Goal: Connect with others: Connect with others

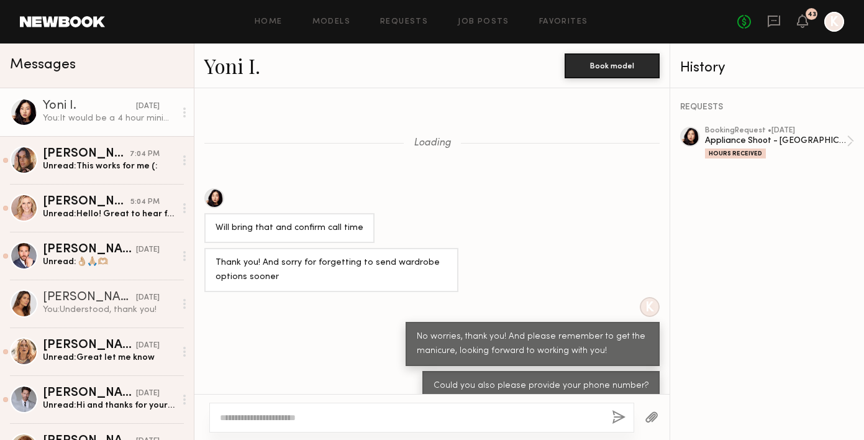
scroll to position [939, 0]
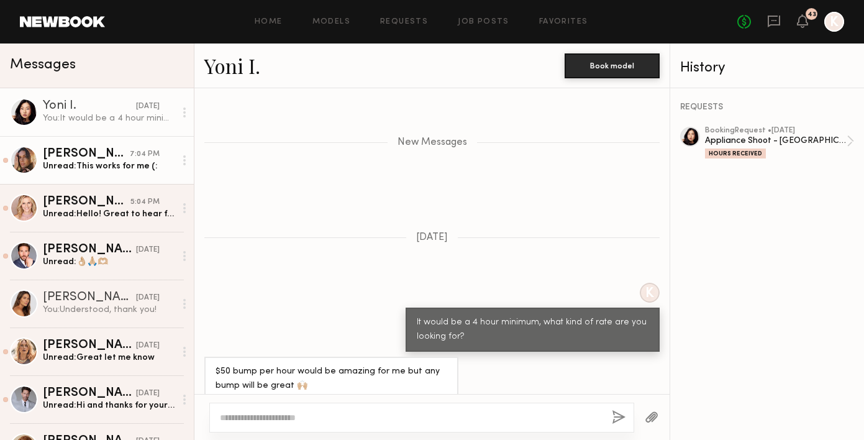
click at [99, 148] on div "[PERSON_NAME]" at bounding box center [86, 154] width 87 height 12
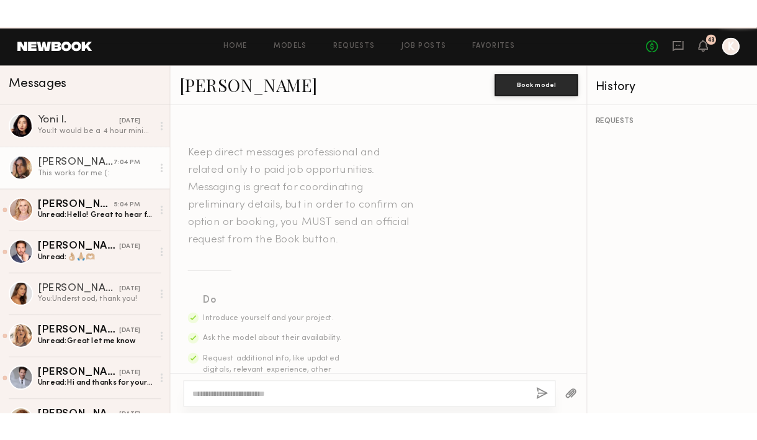
scroll to position [1268, 0]
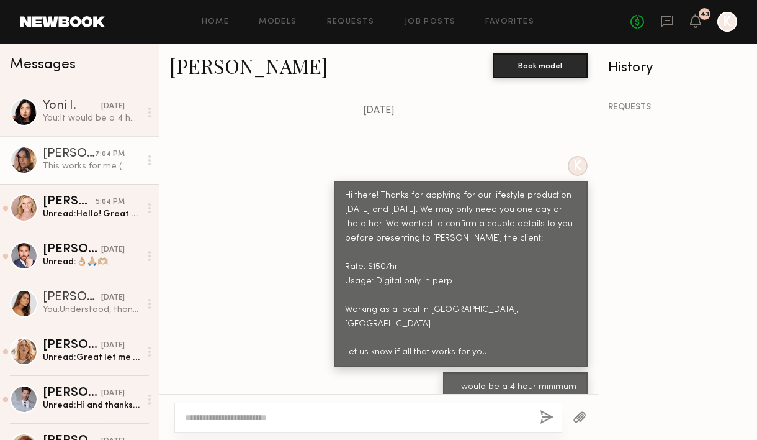
click at [217, 71] on link "[PERSON_NAME]" at bounding box center [248, 65] width 158 height 27
click at [282, 417] on textarea at bounding box center [357, 417] width 345 height 12
type textarea "**********"
click at [542, 413] on button "button" at bounding box center [547, 418] width 14 height 16
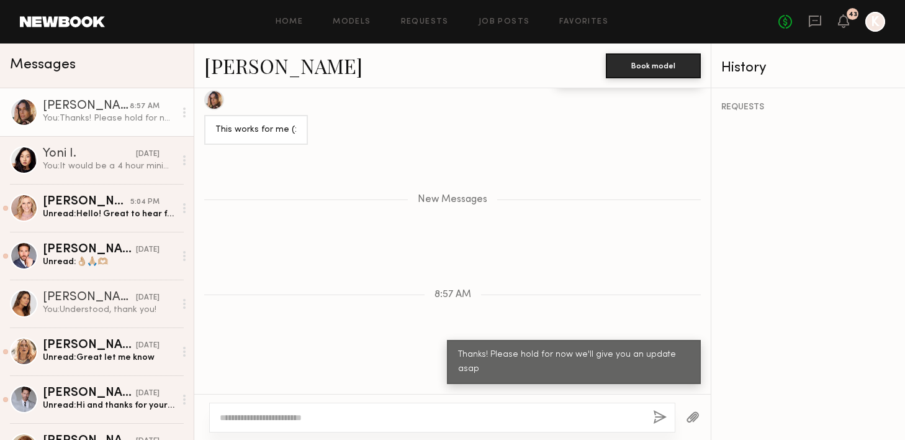
scroll to position [1387, 0]
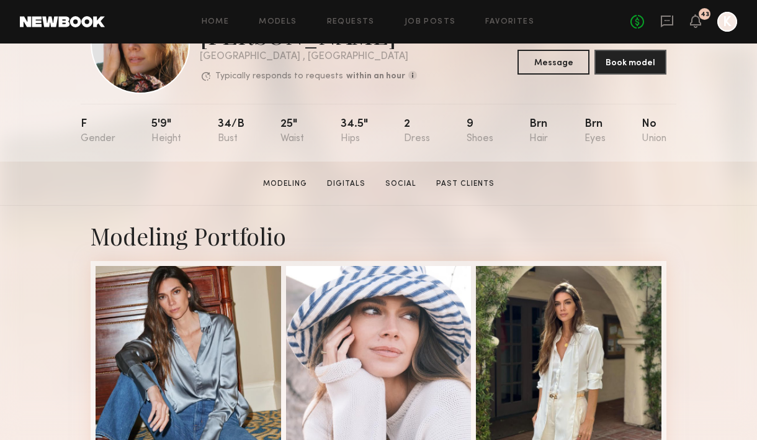
scroll to position [186, 0]
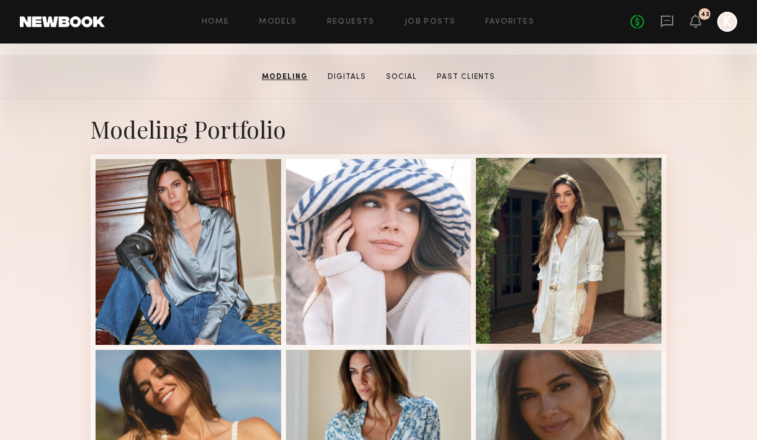
click at [567, 242] on div at bounding box center [569, 251] width 186 height 186
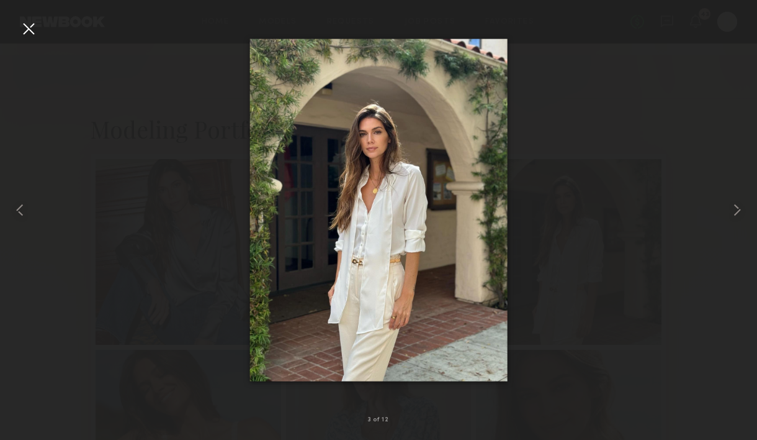
click at [38, 21] on div at bounding box center [29, 29] width 20 height 20
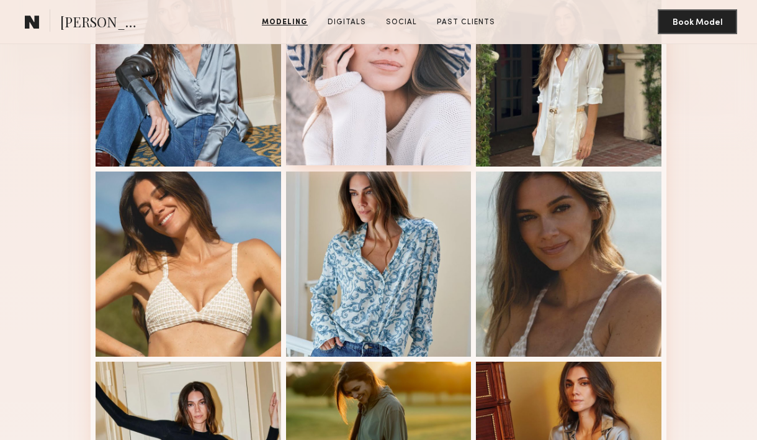
scroll to position [424, 0]
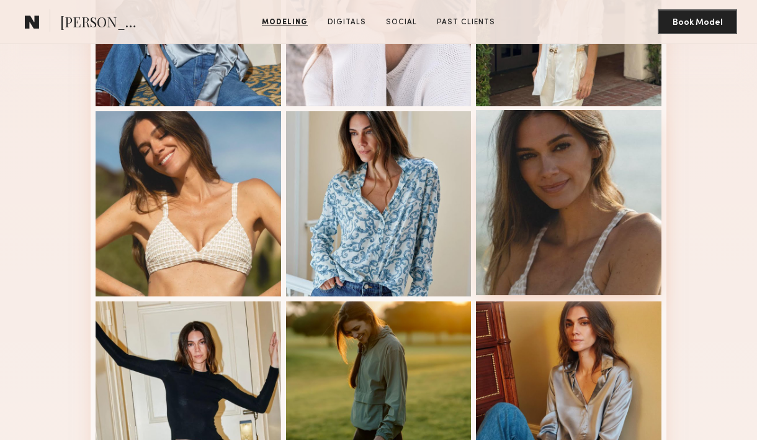
click at [577, 237] on div at bounding box center [569, 203] width 186 height 186
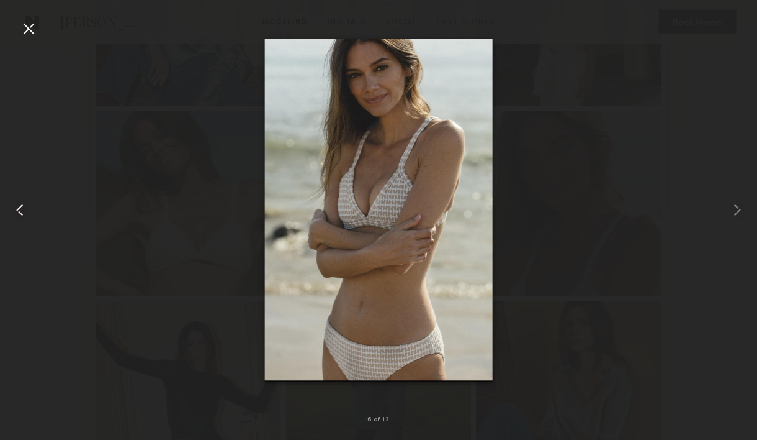
click at [15, 30] on div at bounding box center [15, 210] width 30 height 380
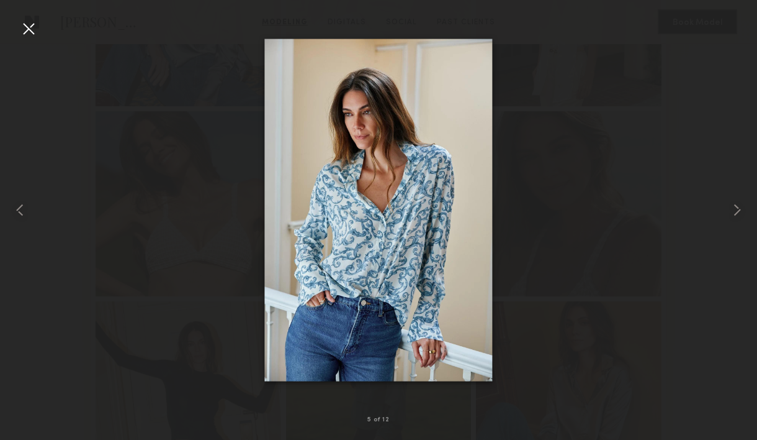
click at [22, 25] on div at bounding box center [29, 29] width 20 height 20
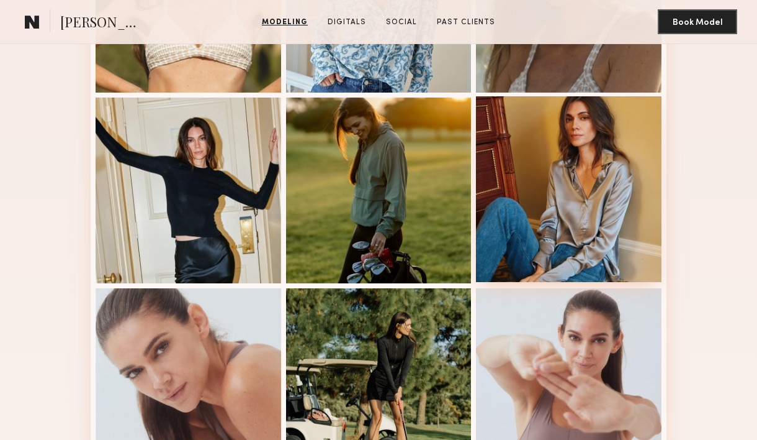
scroll to position [642, 0]
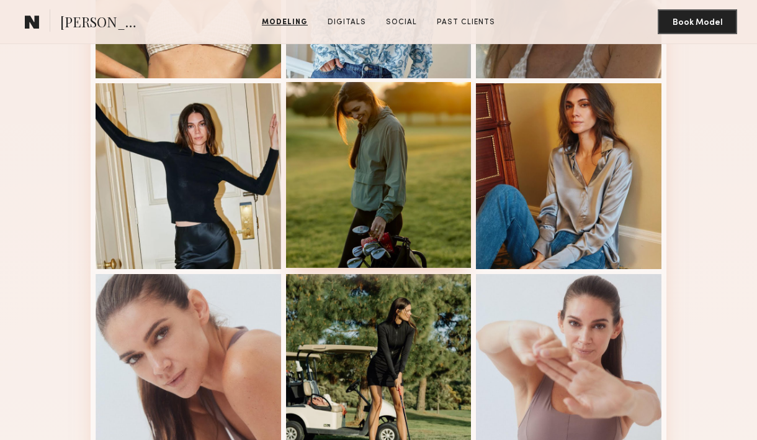
click at [358, 160] on div at bounding box center [379, 175] width 186 height 186
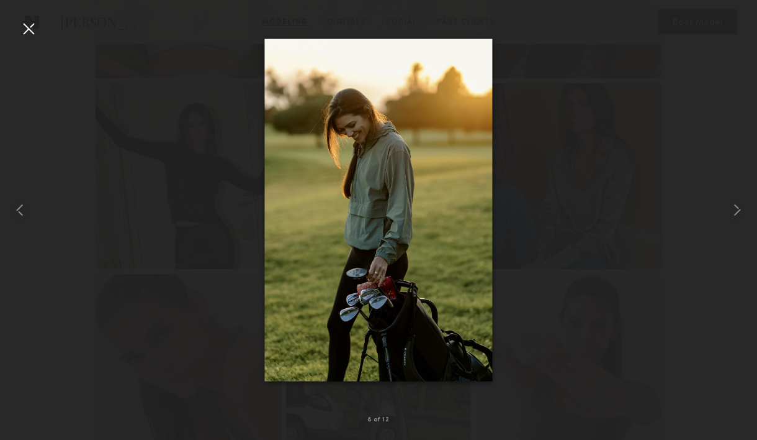
click at [30, 24] on div at bounding box center [29, 29] width 20 height 20
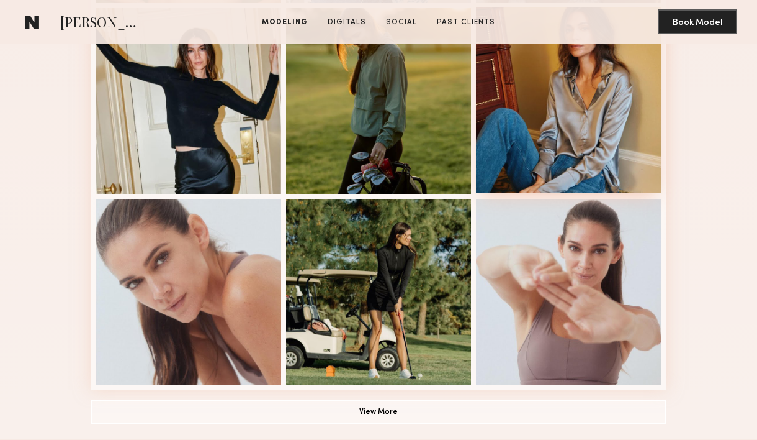
scroll to position [670, 0]
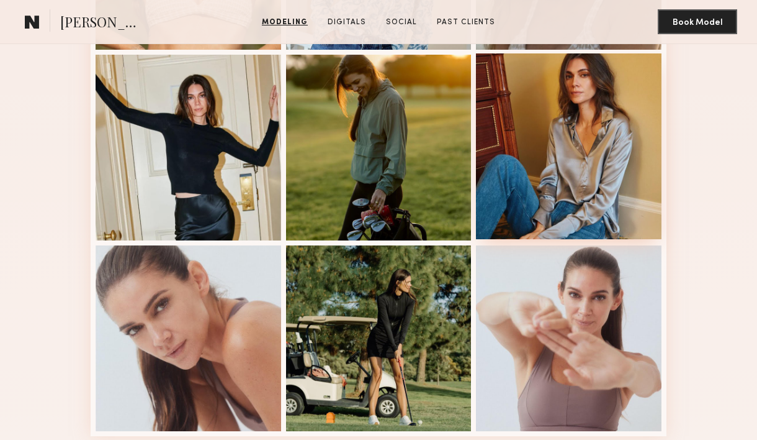
click at [578, 140] on div at bounding box center [569, 146] width 186 height 186
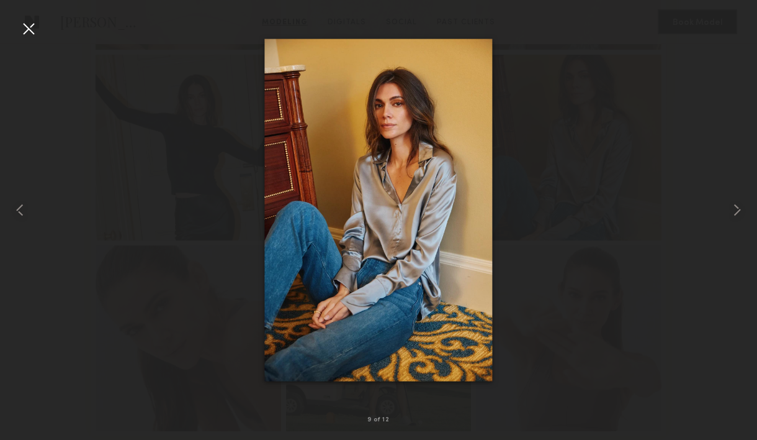
click at [25, 19] on div at bounding box center [29, 29] width 20 height 20
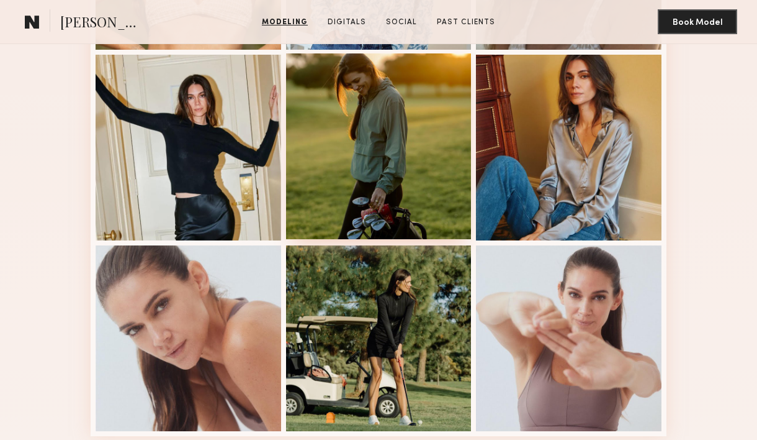
scroll to position [796, 0]
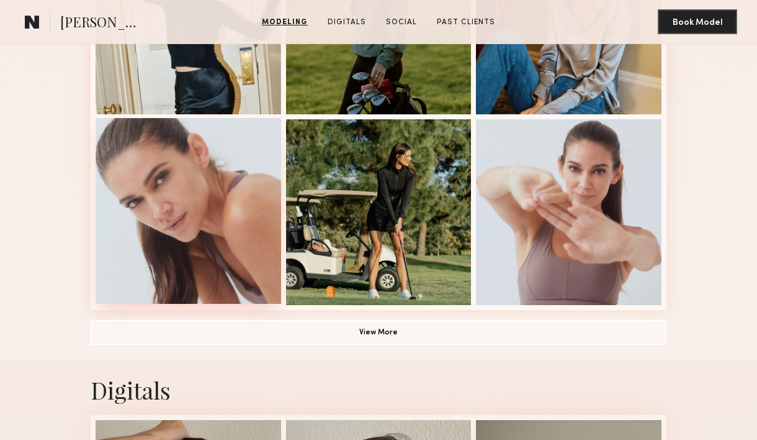
click at [179, 184] on div at bounding box center [189, 211] width 186 height 186
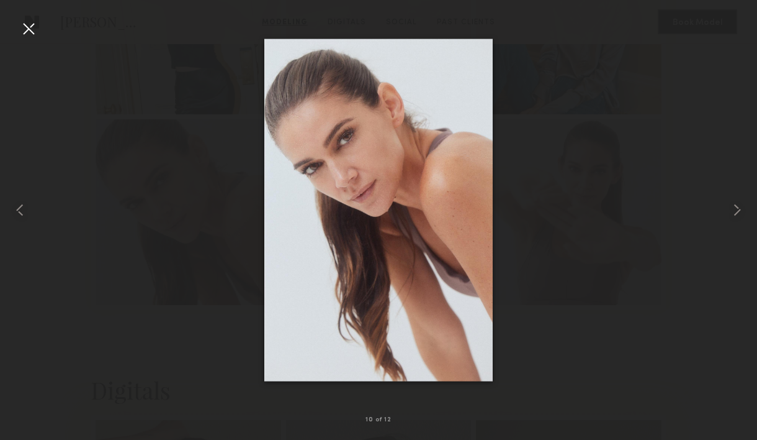
click at [32, 32] on div at bounding box center [29, 29] width 20 height 20
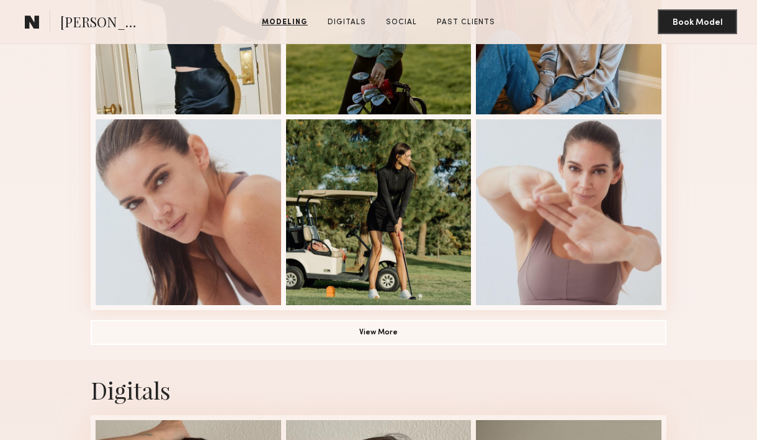
click at [358, 334] on button "View More" at bounding box center [379, 331] width 576 height 25
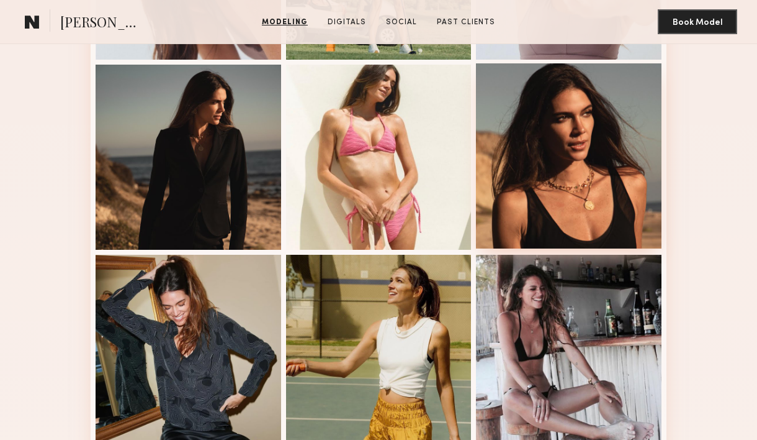
scroll to position [1073, 0]
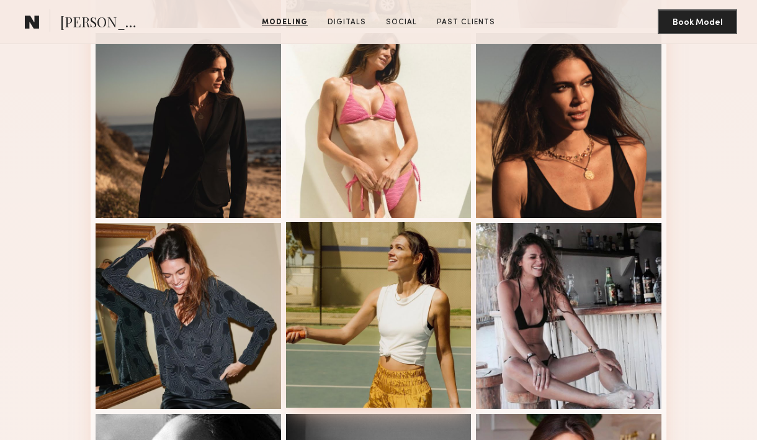
click at [366, 305] on div at bounding box center [379, 315] width 186 height 186
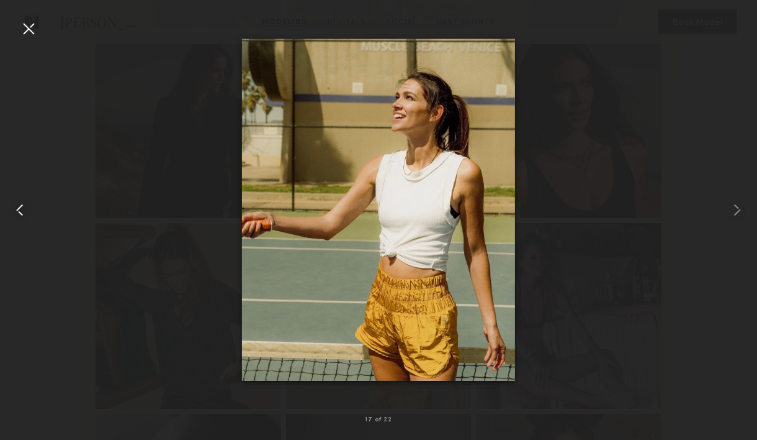
click at [16, 35] on div at bounding box center [15, 210] width 30 height 380
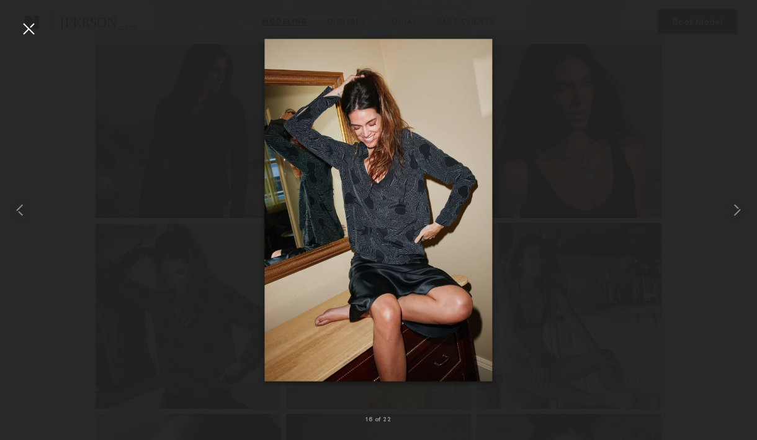
click at [40, 29] on div at bounding box center [378, 210] width 757 height 380
click at [29, 32] on div at bounding box center [29, 29] width 20 height 20
